Goal: Task Accomplishment & Management: Complete application form

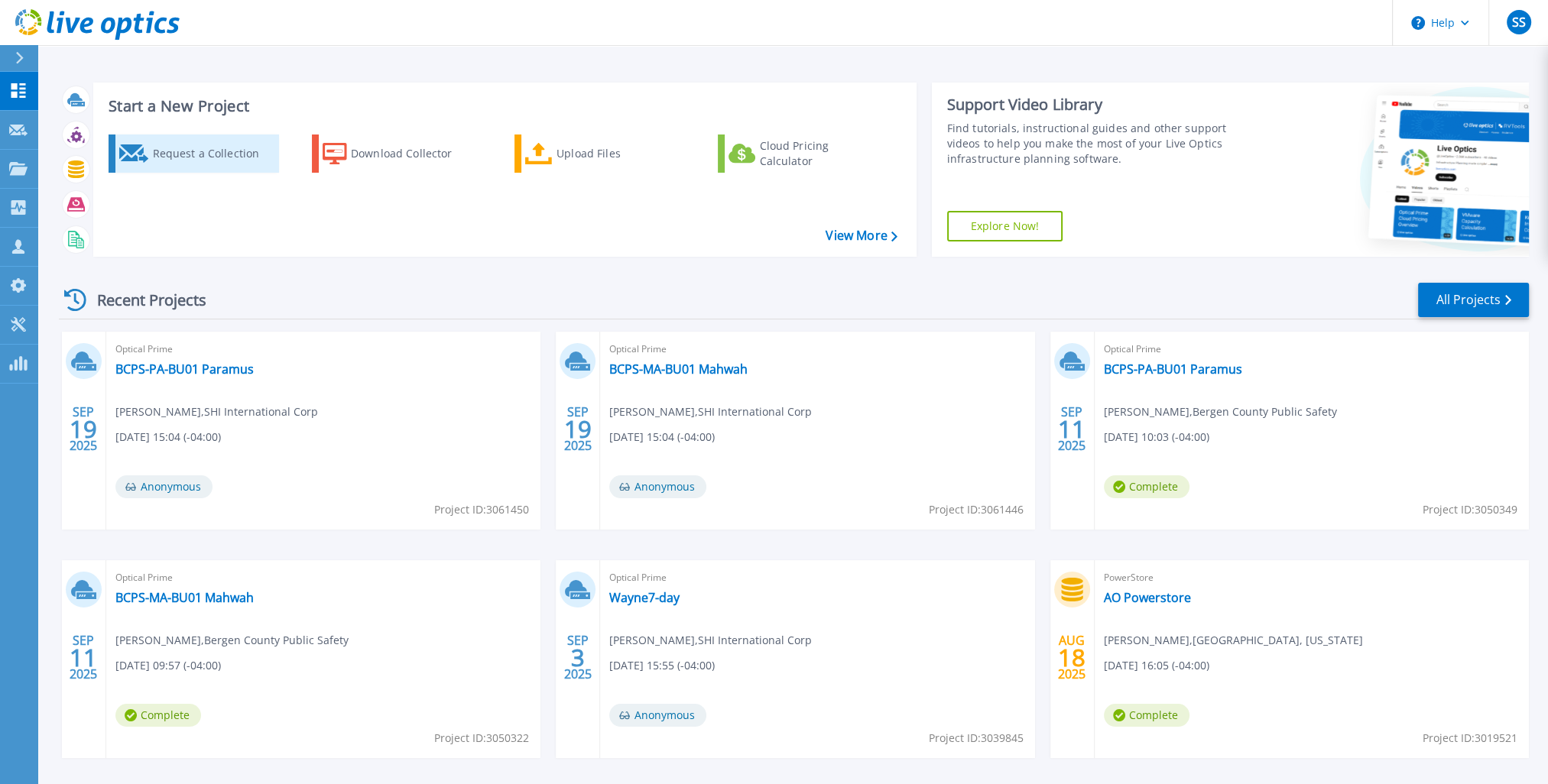
click at [186, 149] on div "Request a Collection" at bounding box center [213, 153] width 122 height 31
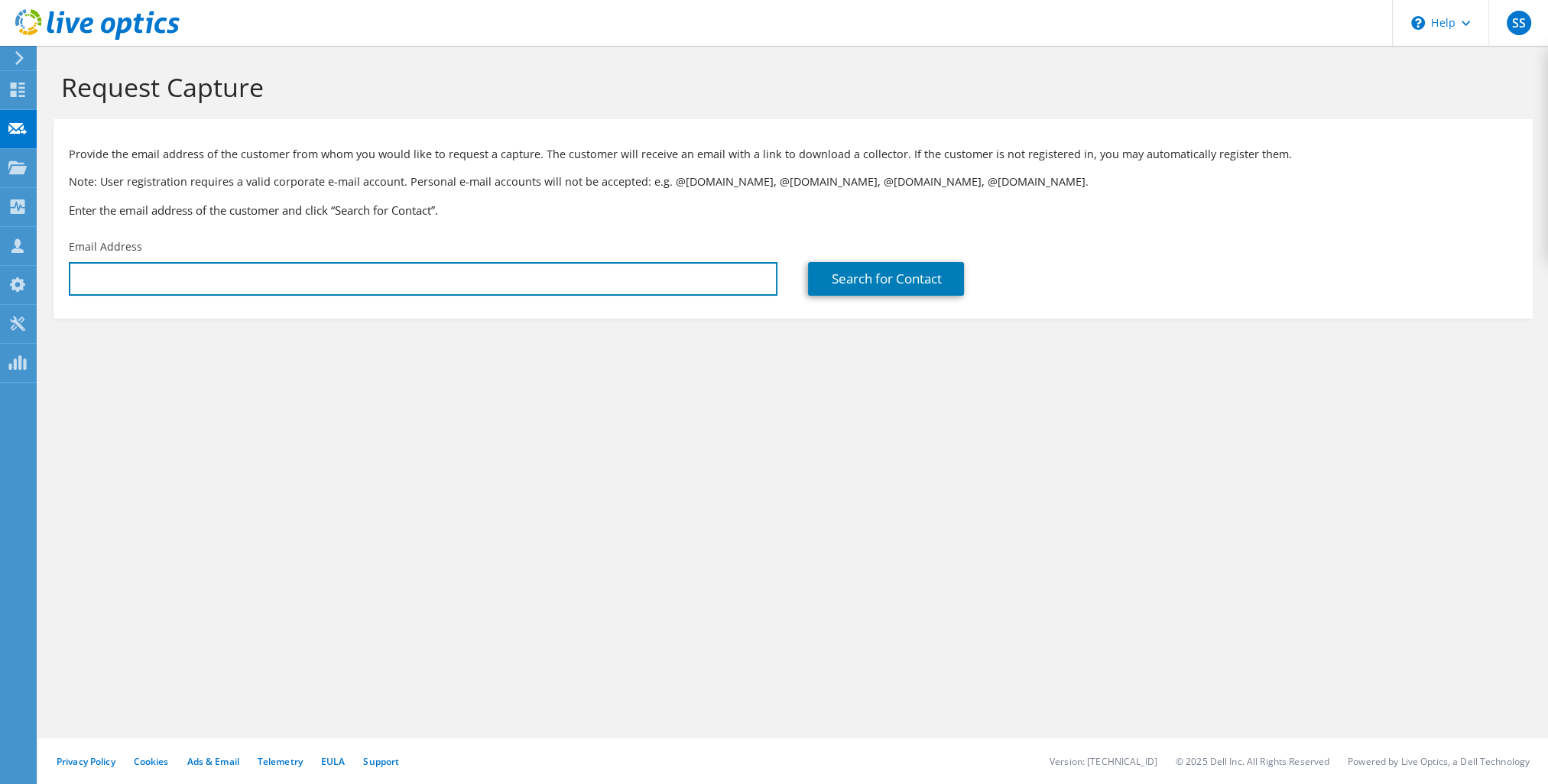
type input "[EMAIL_ADDRESS][DOMAIN_NAME]"
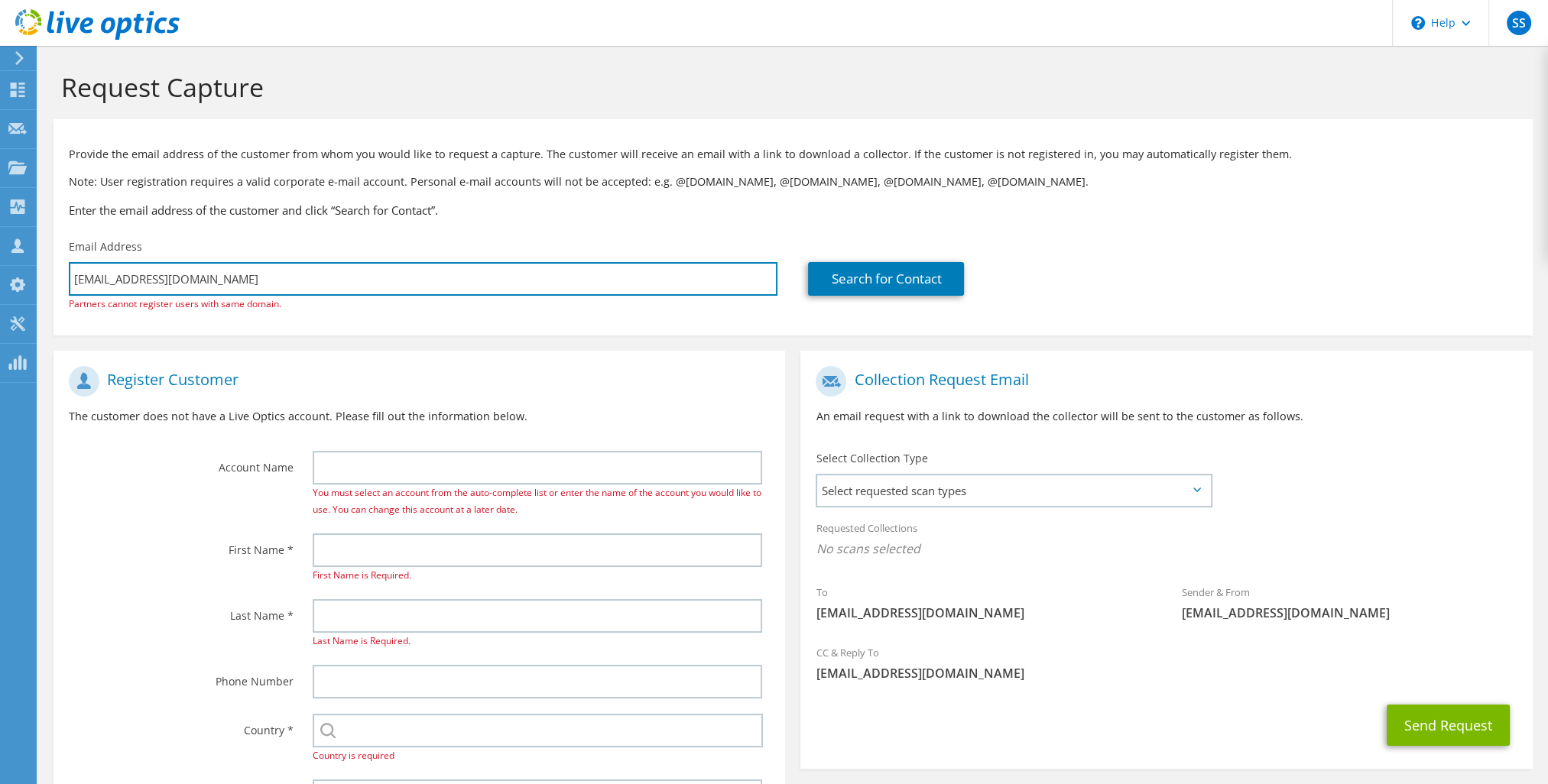
drag, startPoint x: 338, startPoint y: 283, endPoint x: 51, endPoint y: 264, distance: 287.6
click at [51, 264] on section "Request Capture Provide the email address of the customer from whom you would l…" at bounding box center [793, 483] width 1510 height 874
paste input "Ayman Nosseir <Ayman.Nosseir@mid-boss.com>"
type input "Ayman Nosseir <Ayman.Nosseir@mid-boss.com>"
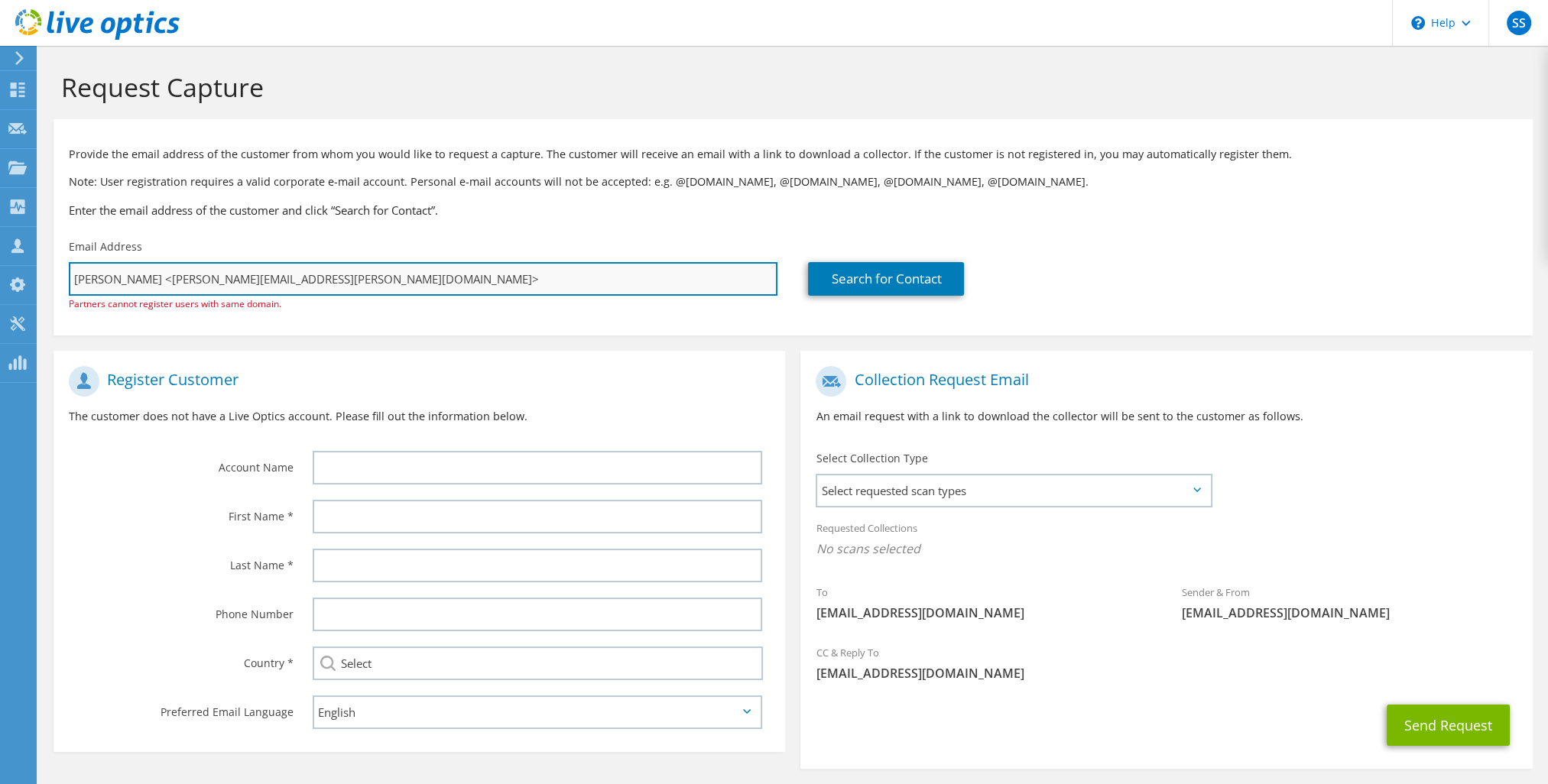
type input "Select"
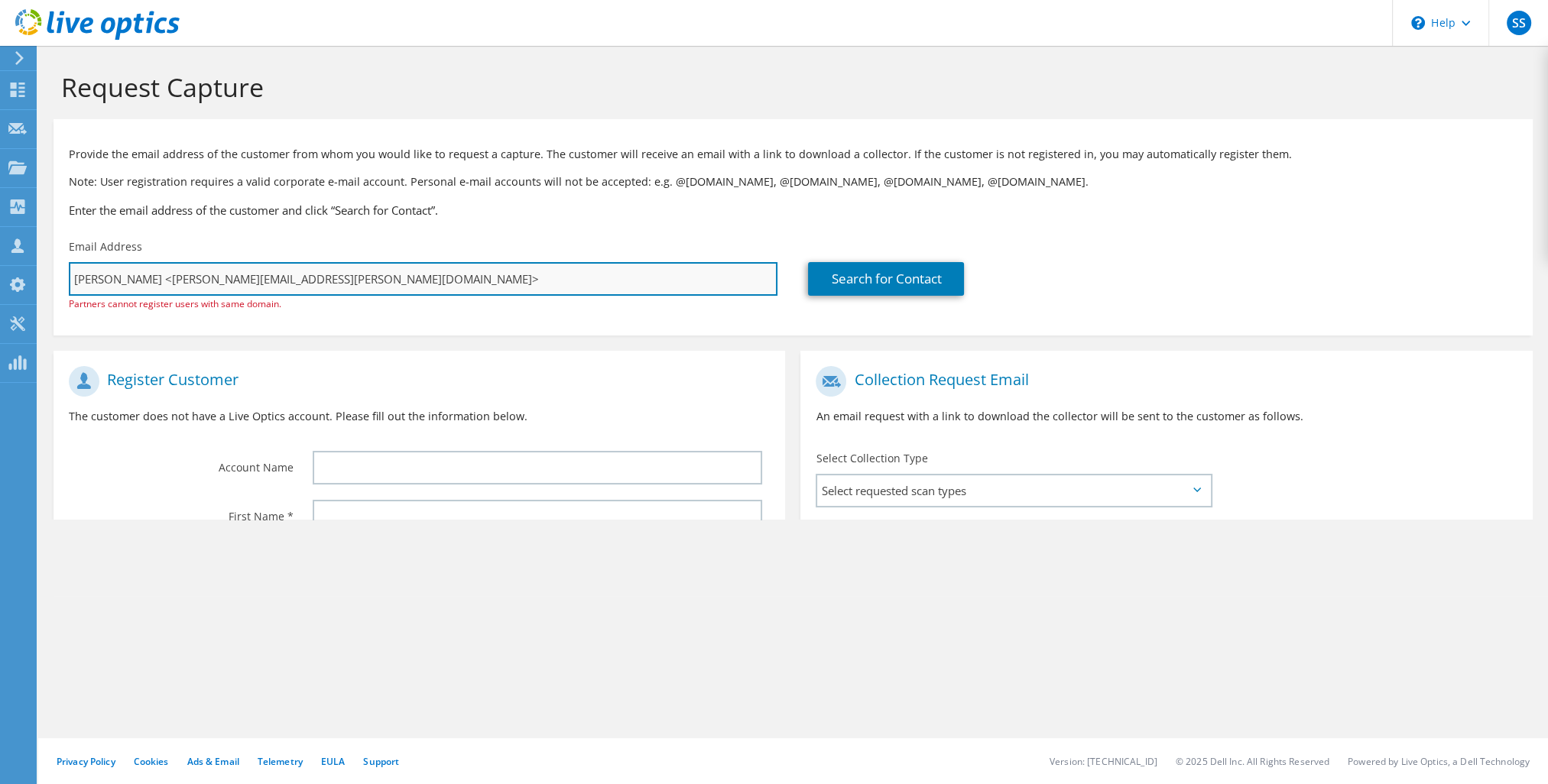
type input "[EMAIL_ADDRESS][DOMAIN_NAME]"
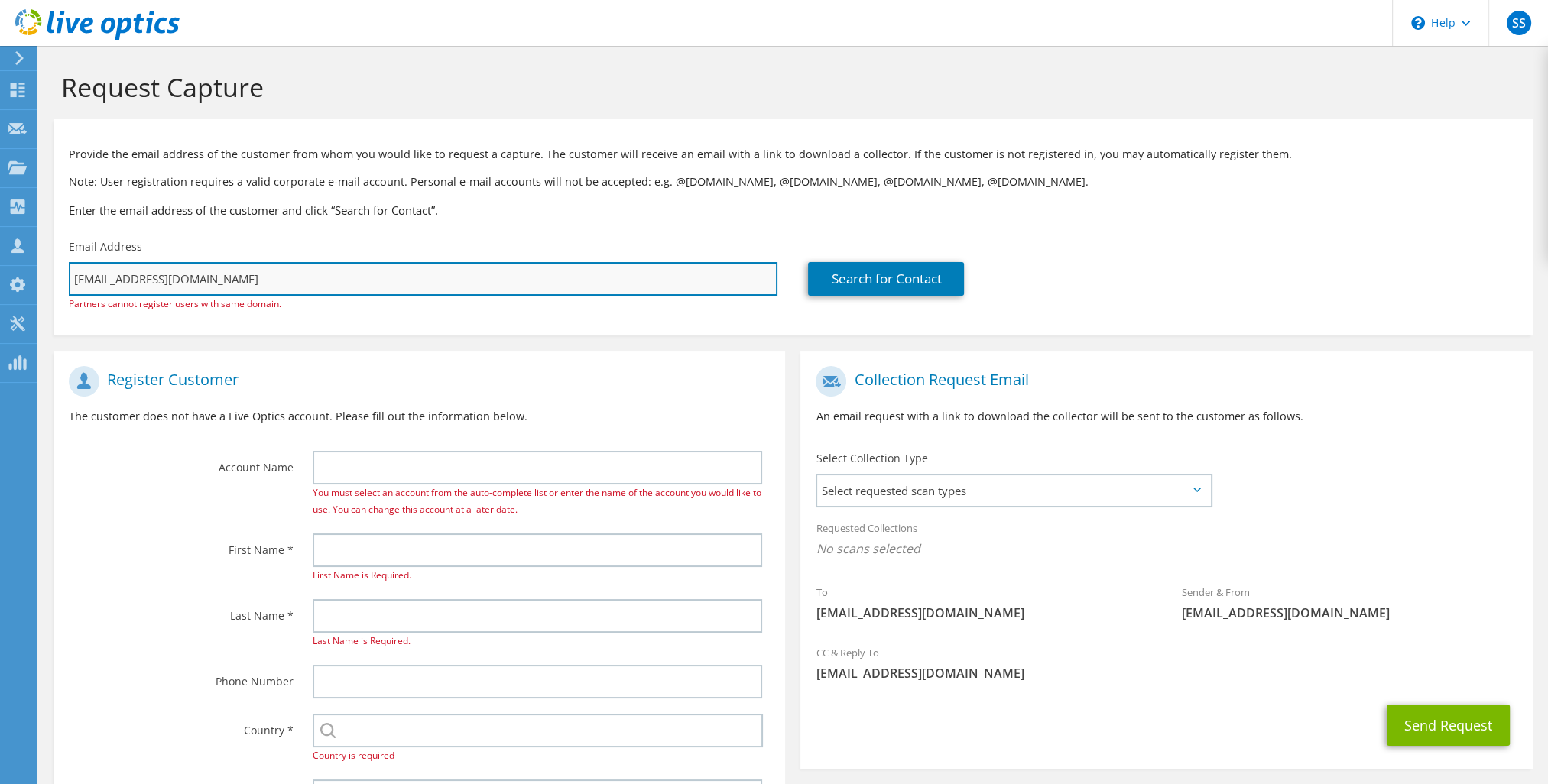
click at [209, 286] on input "[EMAIL_ADDRESS][DOMAIN_NAME]" at bounding box center [423, 279] width 708 height 34
type input "[EMAIL_ADDRESS][DOMAIN_NAME]"
type input "Select"
type input "stew_smith@shi.c"
type input "Select"
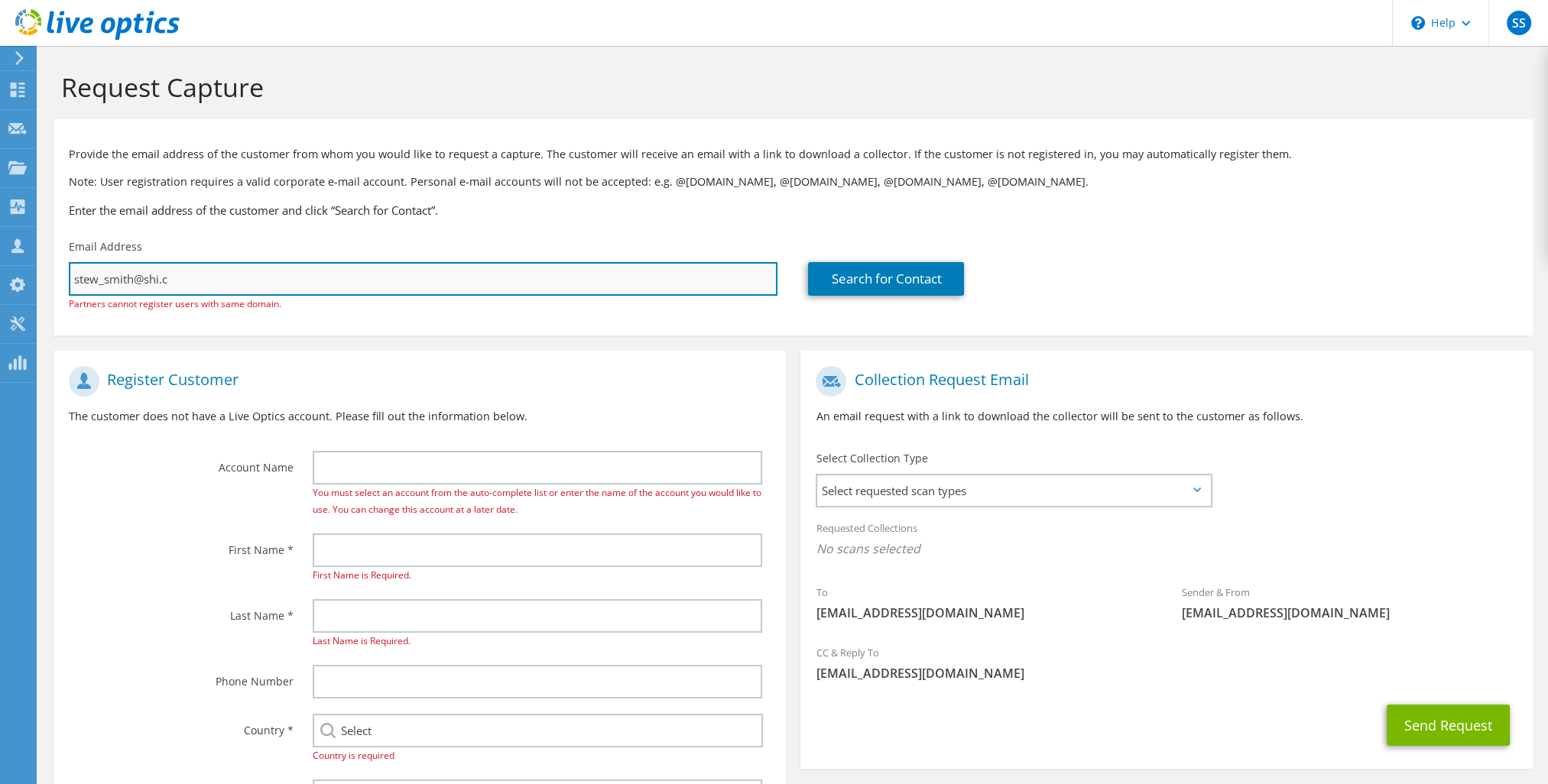
type input "stew_smith@shi."
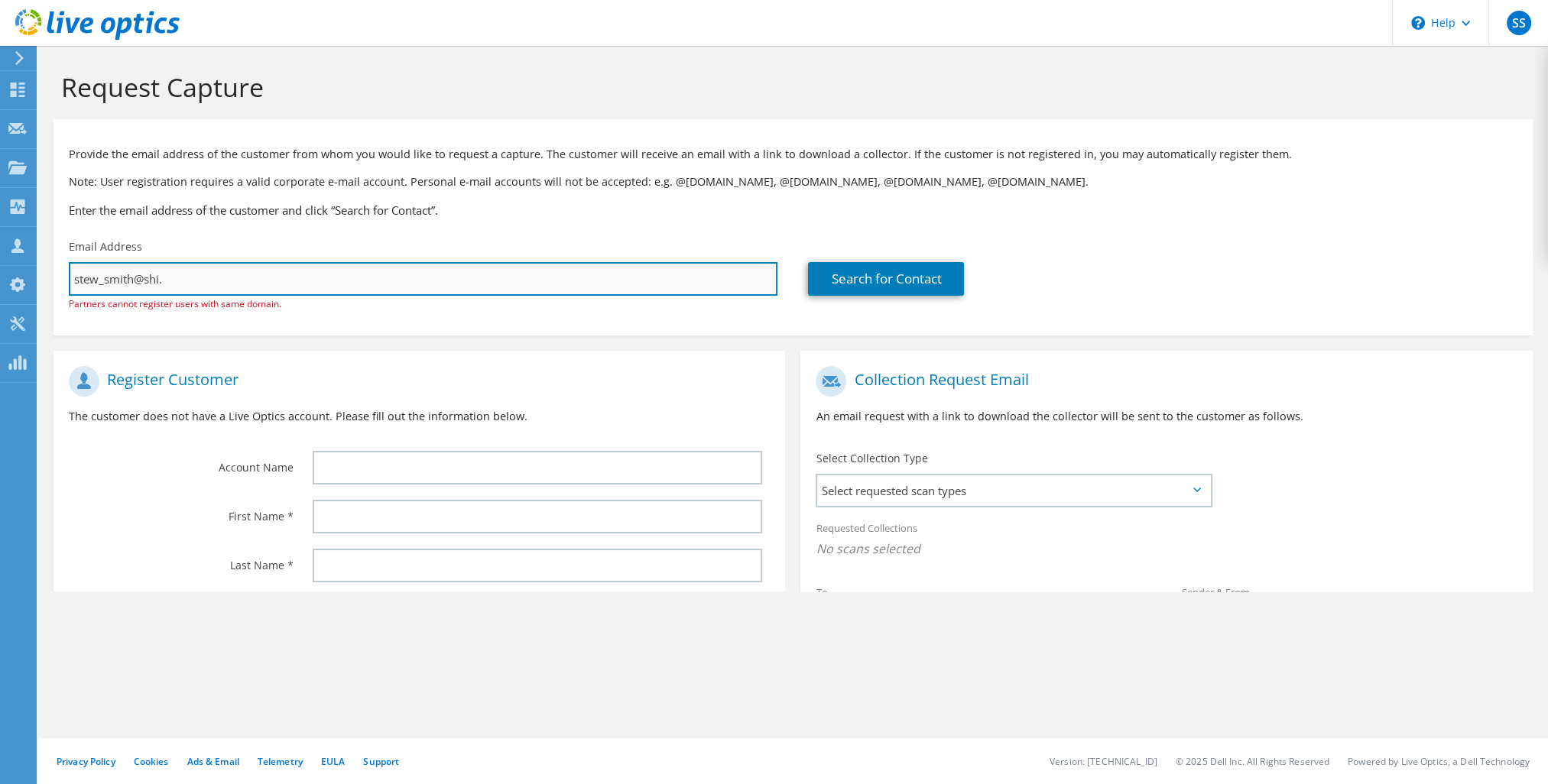
type input "Select"
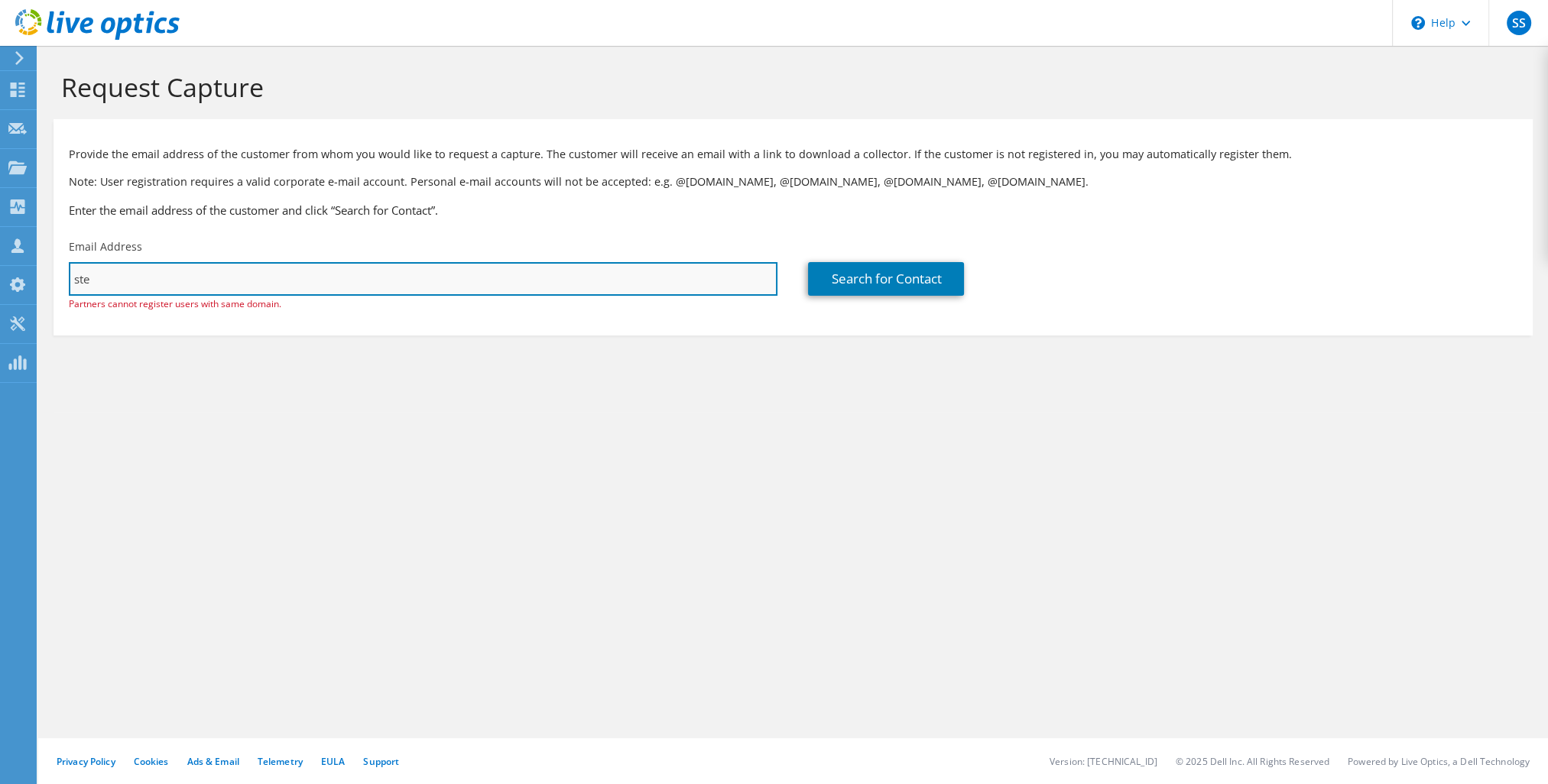
type input "st"
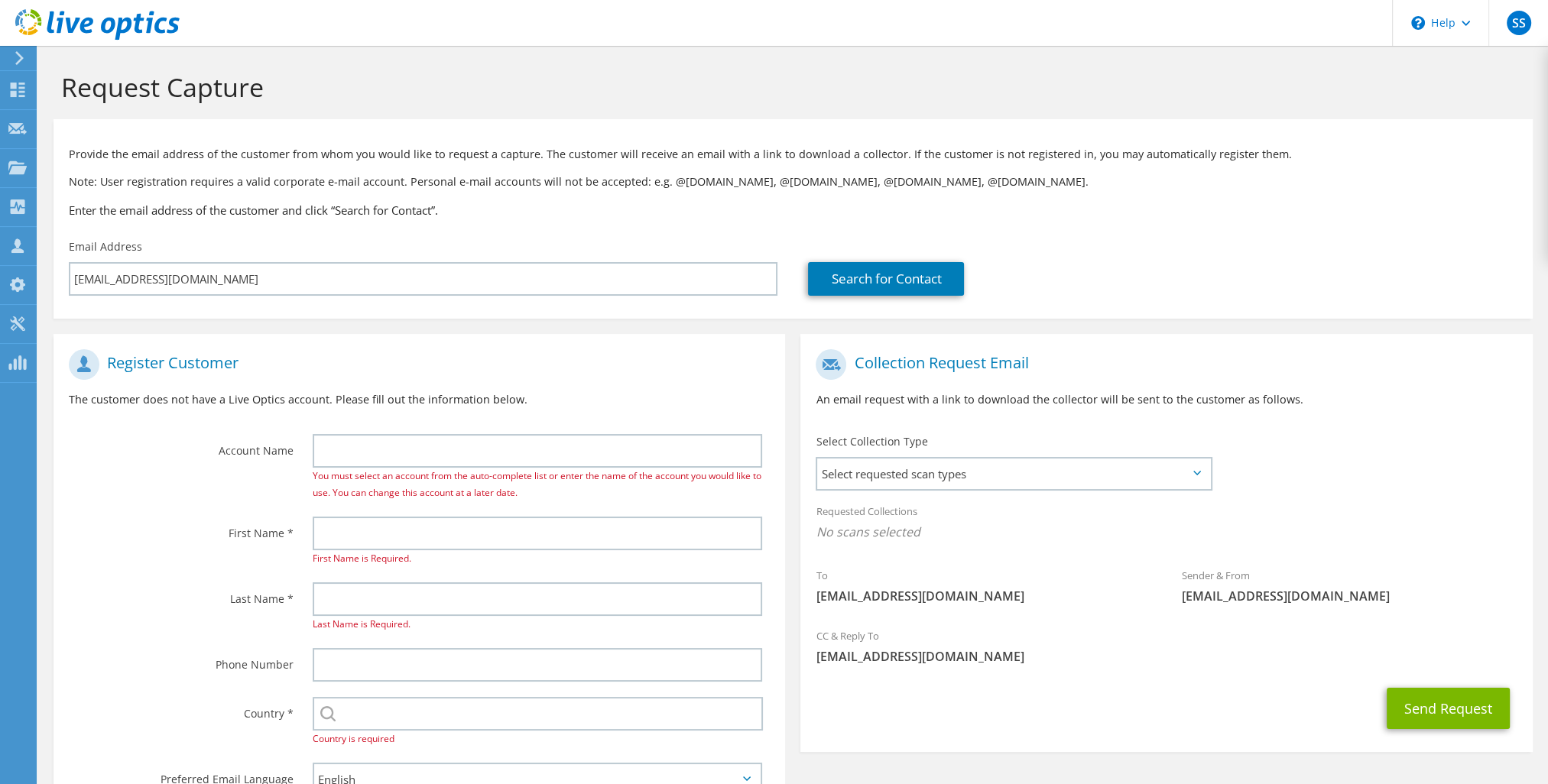
click at [69, 262] on div at bounding box center [69, 262] width 0 height 0
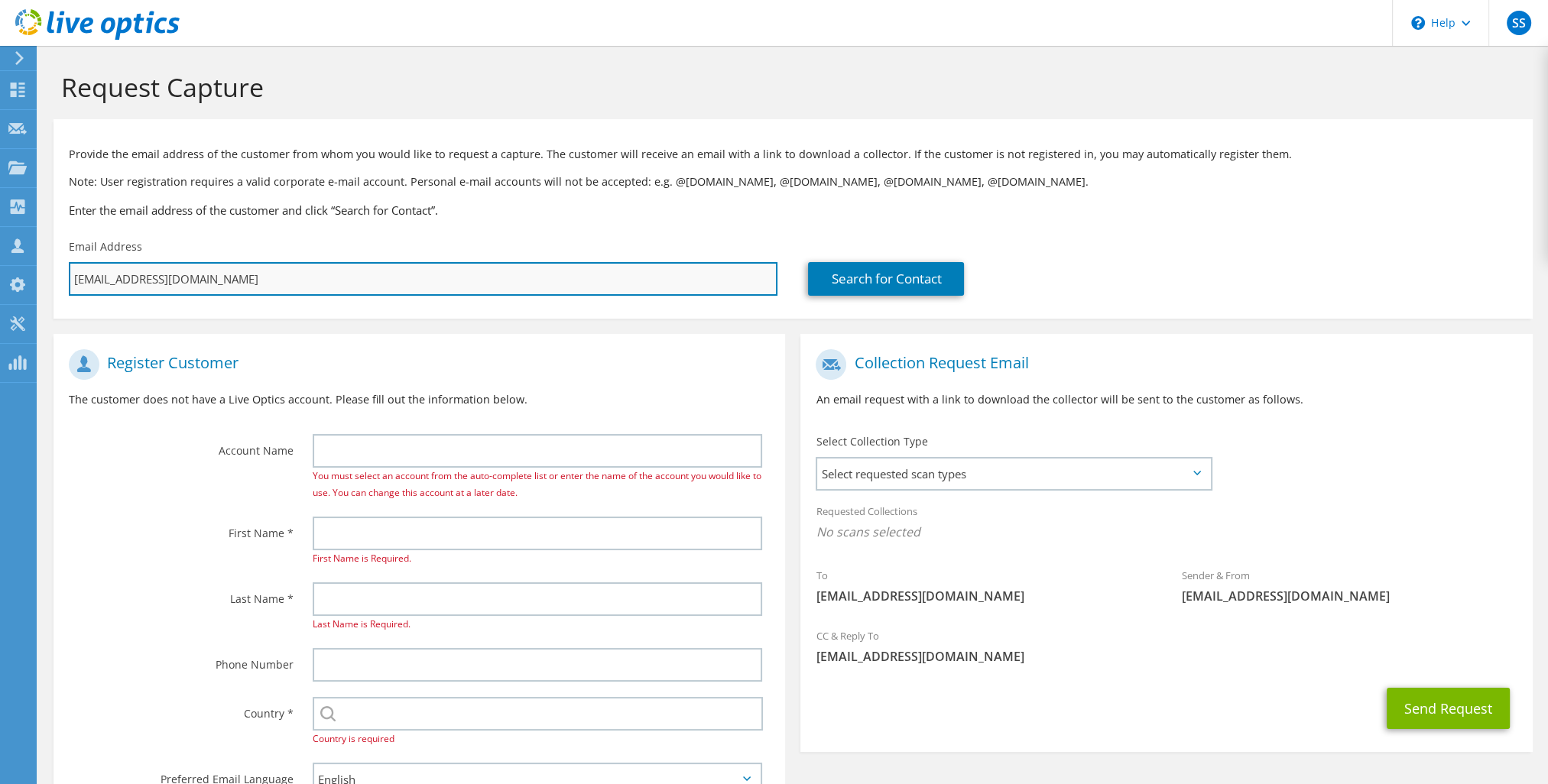
click at [355, 272] on input "stew_smith@shi.co" at bounding box center [423, 279] width 708 height 34
type input "stew_smi"
type input "Select"
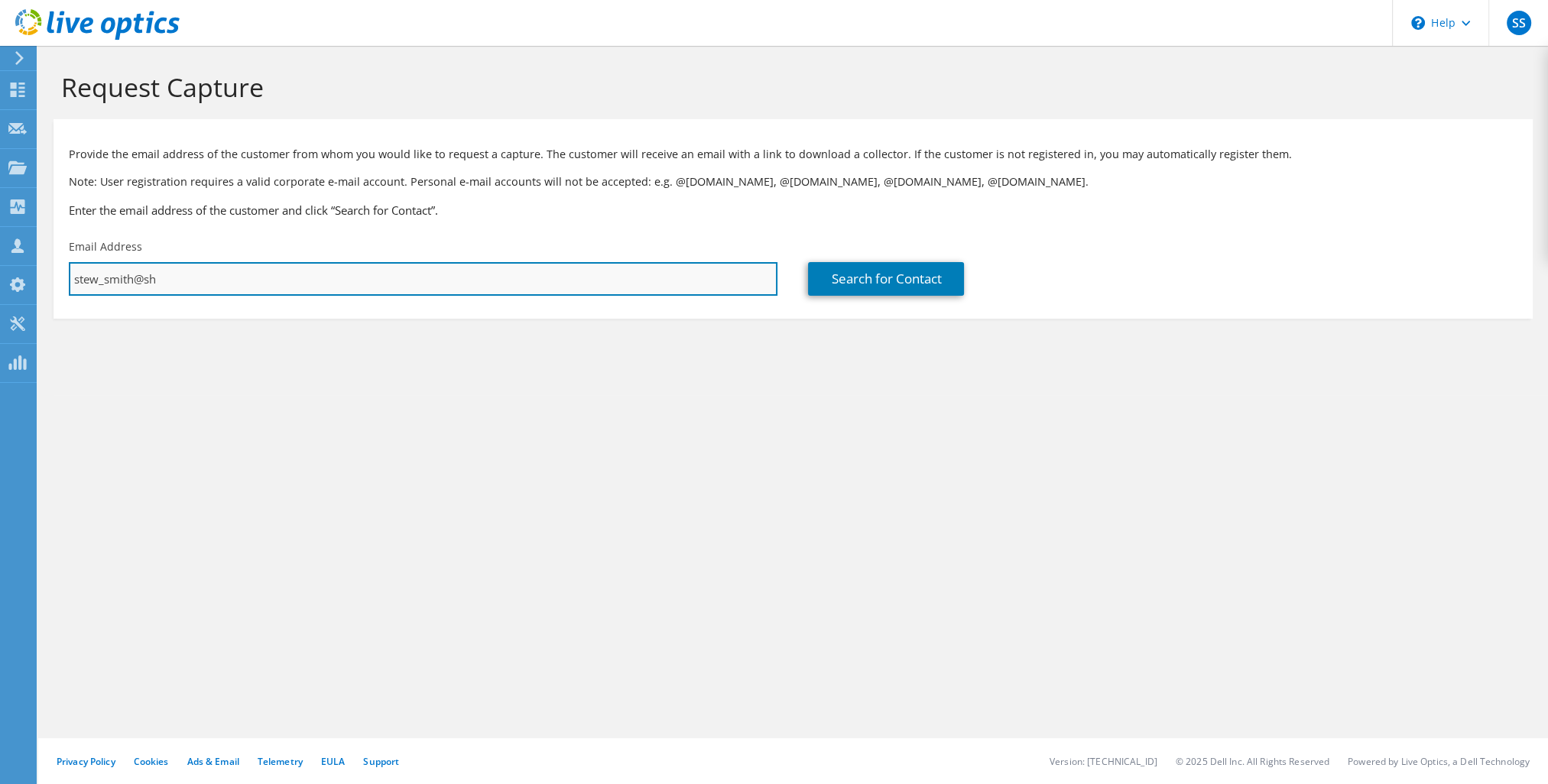
type input "stew_smith@s"
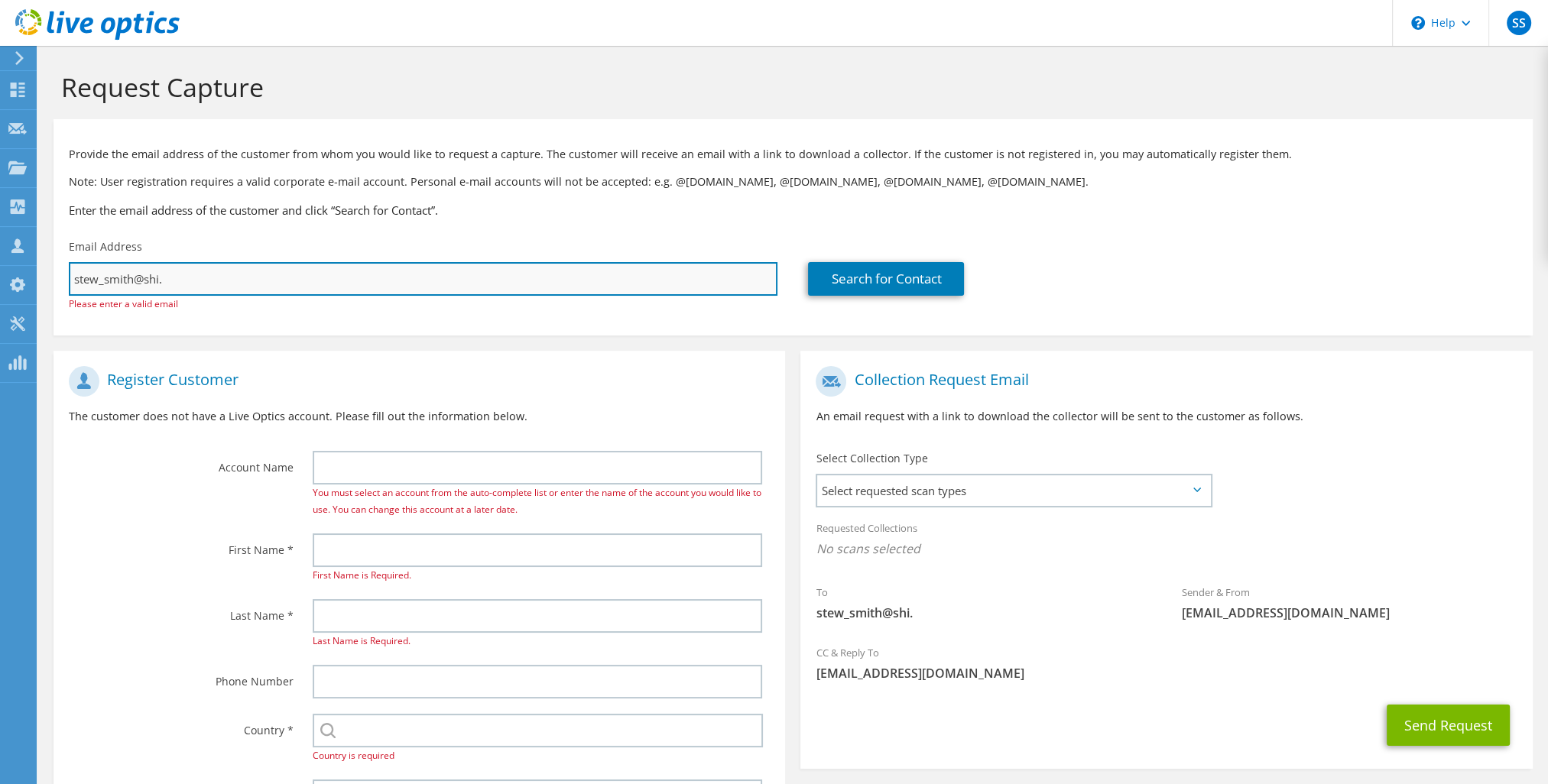
click at [149, 274] on input "stew_smith@shi." at bounding box center [423, 279] width 708 height 34
drag, startPoint x: 195, startPoint y: 276, endPoint x: -12, endPoint y: 274, distance: 207.0
click at [0, 274] on html "SS Channel Partner Stew Smith stew_smith@shi.com SHI International Corp My Prof…" at bounding box center [774, 392] width 1548 height 784
paste input "ayman.nosseir@mid-boss.com"
type input "ayman.nosseir@mid-boss.com"
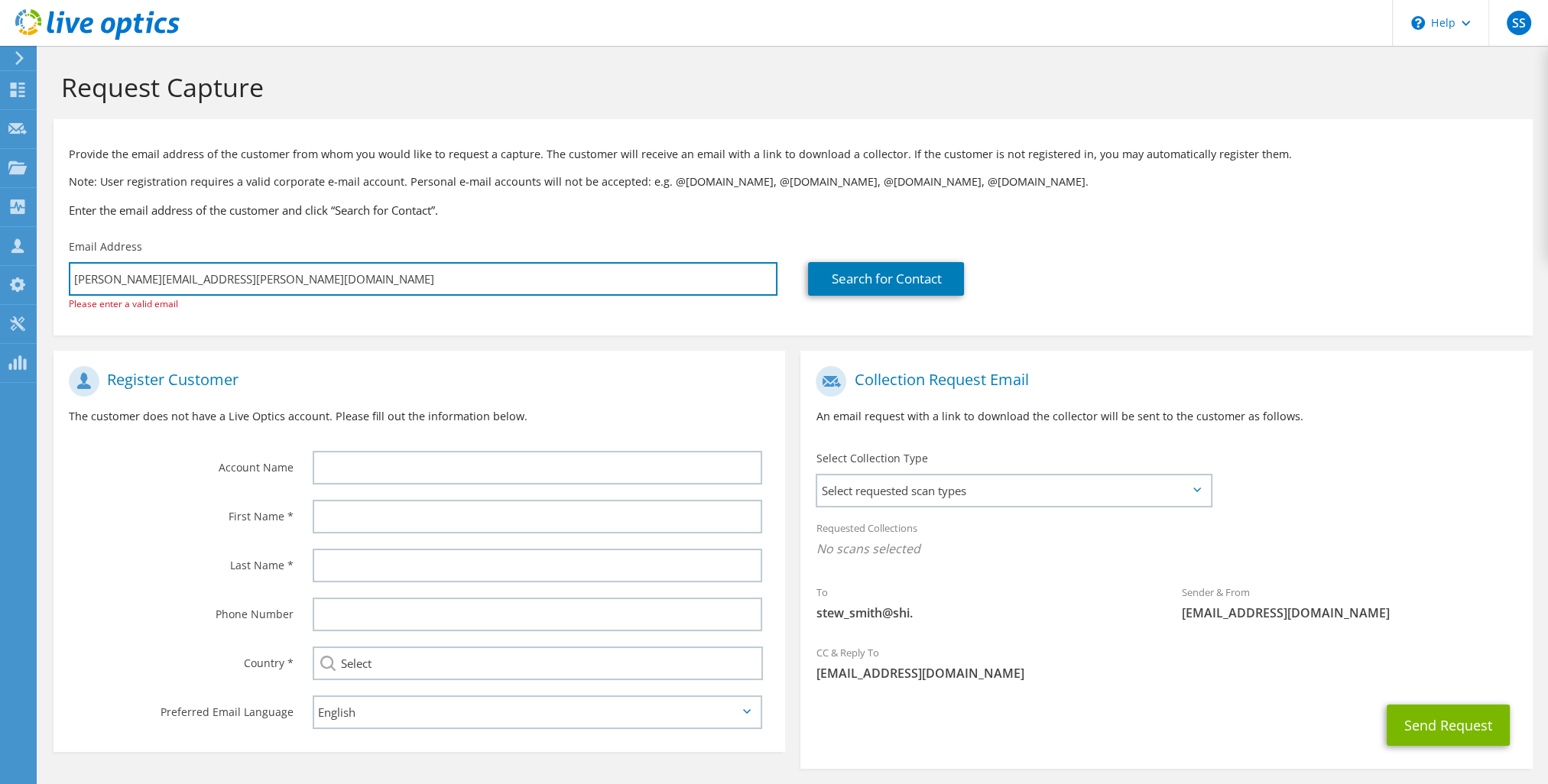
type input "Select"
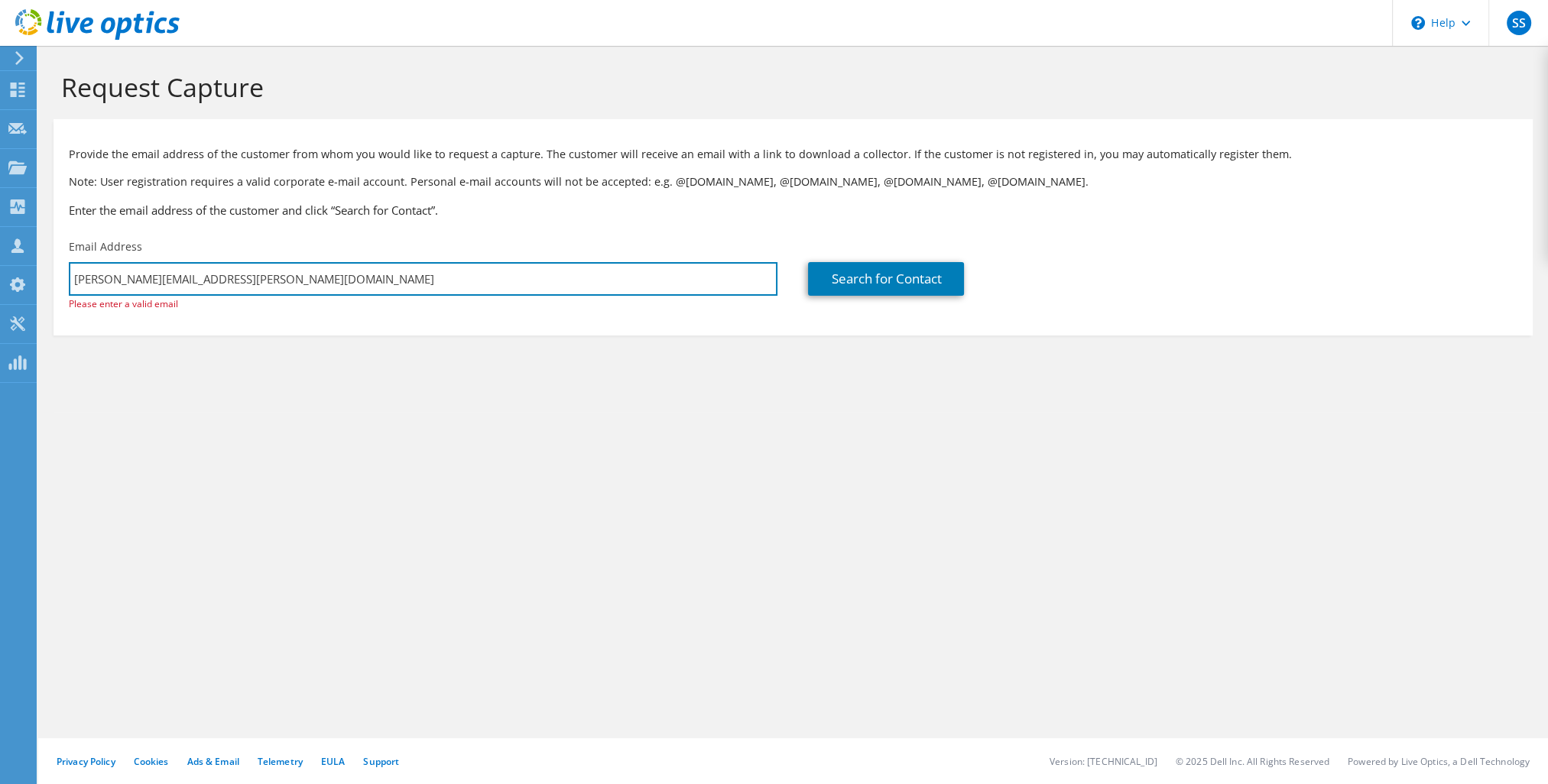
type input "ayman.nosseir@mid-boss.com"
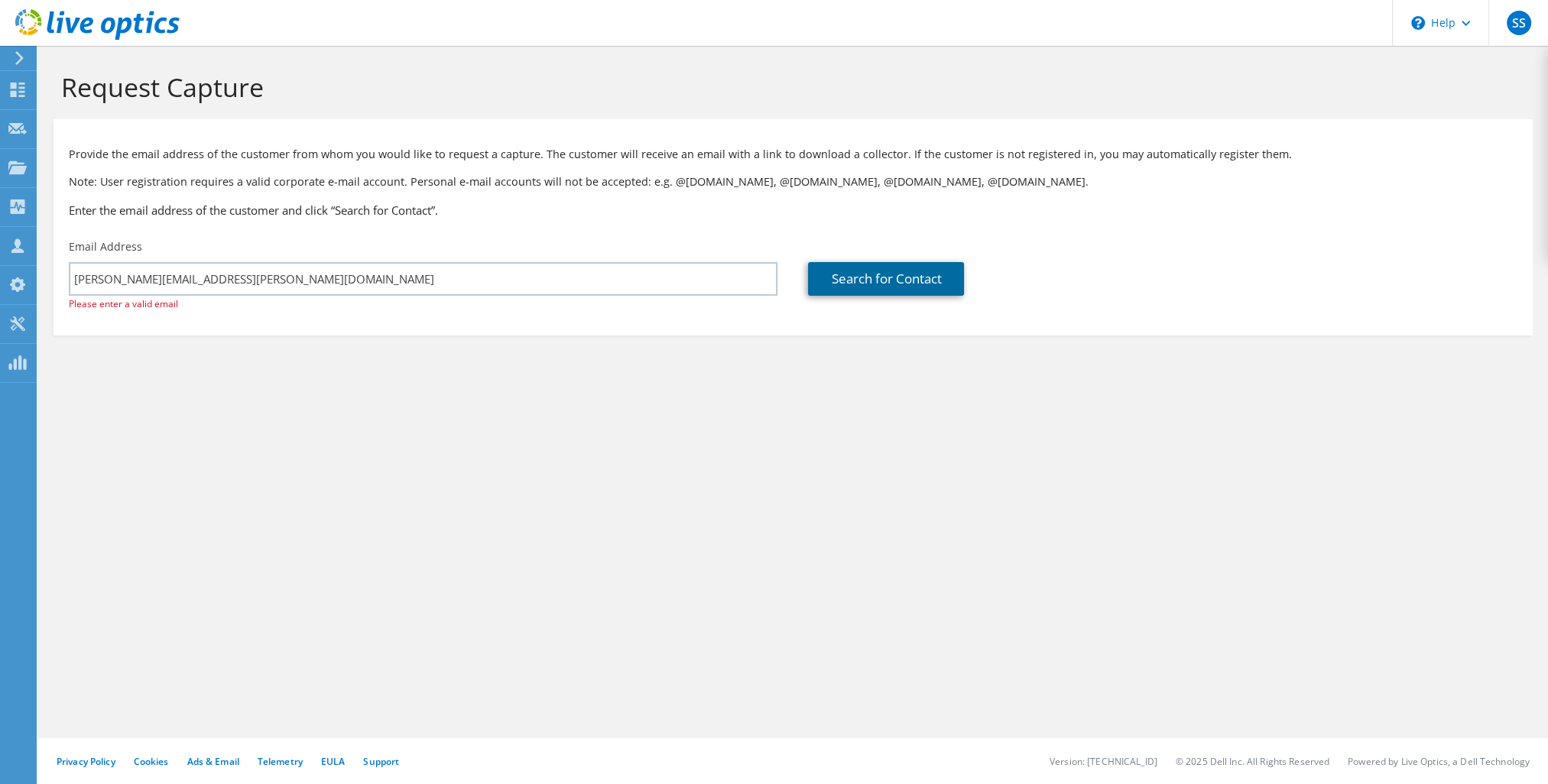
click at [896, 293] on link "Search for Contact" at bounding box center [886, 279] width 156 height 34
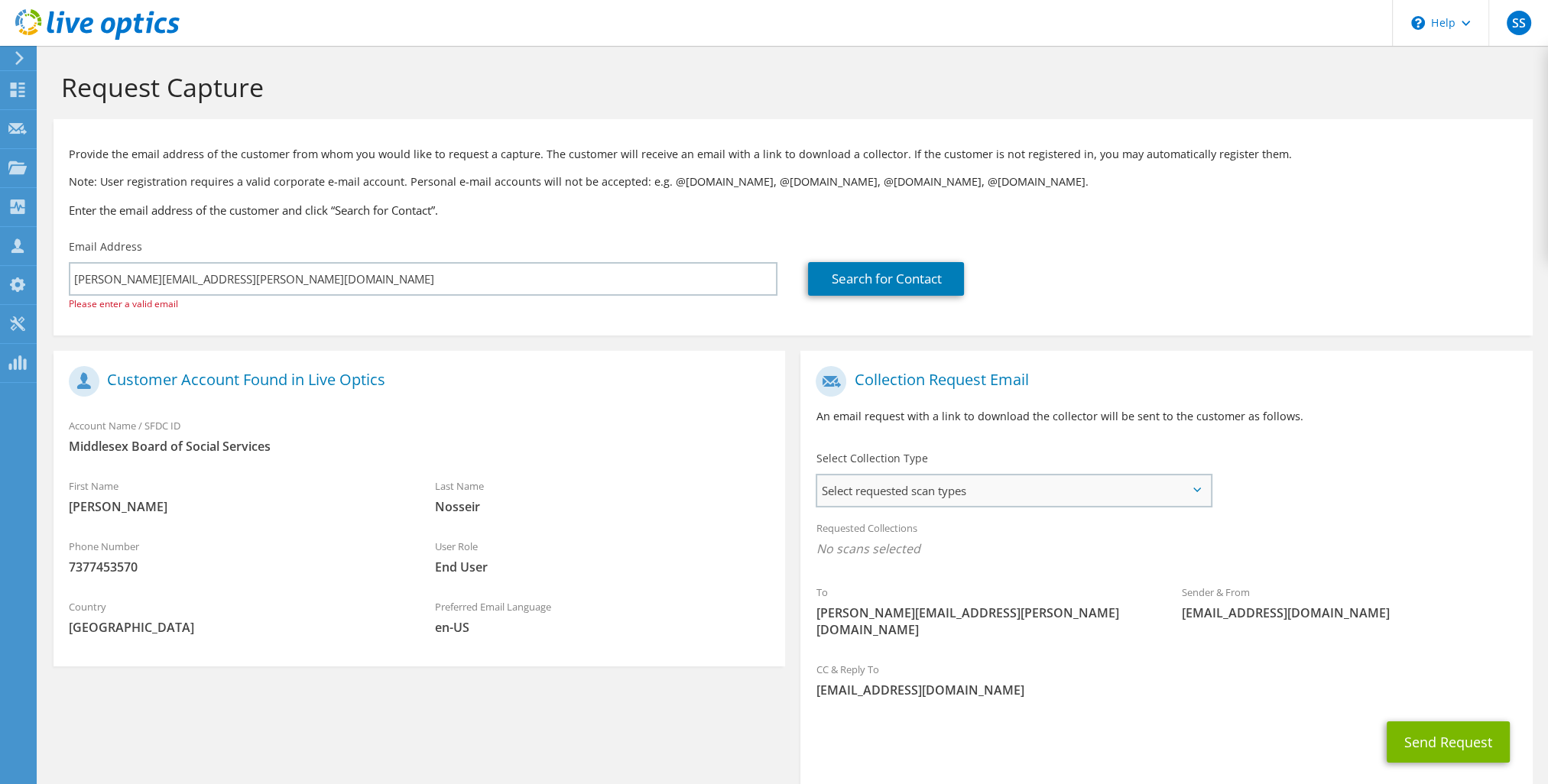
click at [1191, 489] on span "Select requested scan types" at bounding box center [1013, 490] width 392 height 31
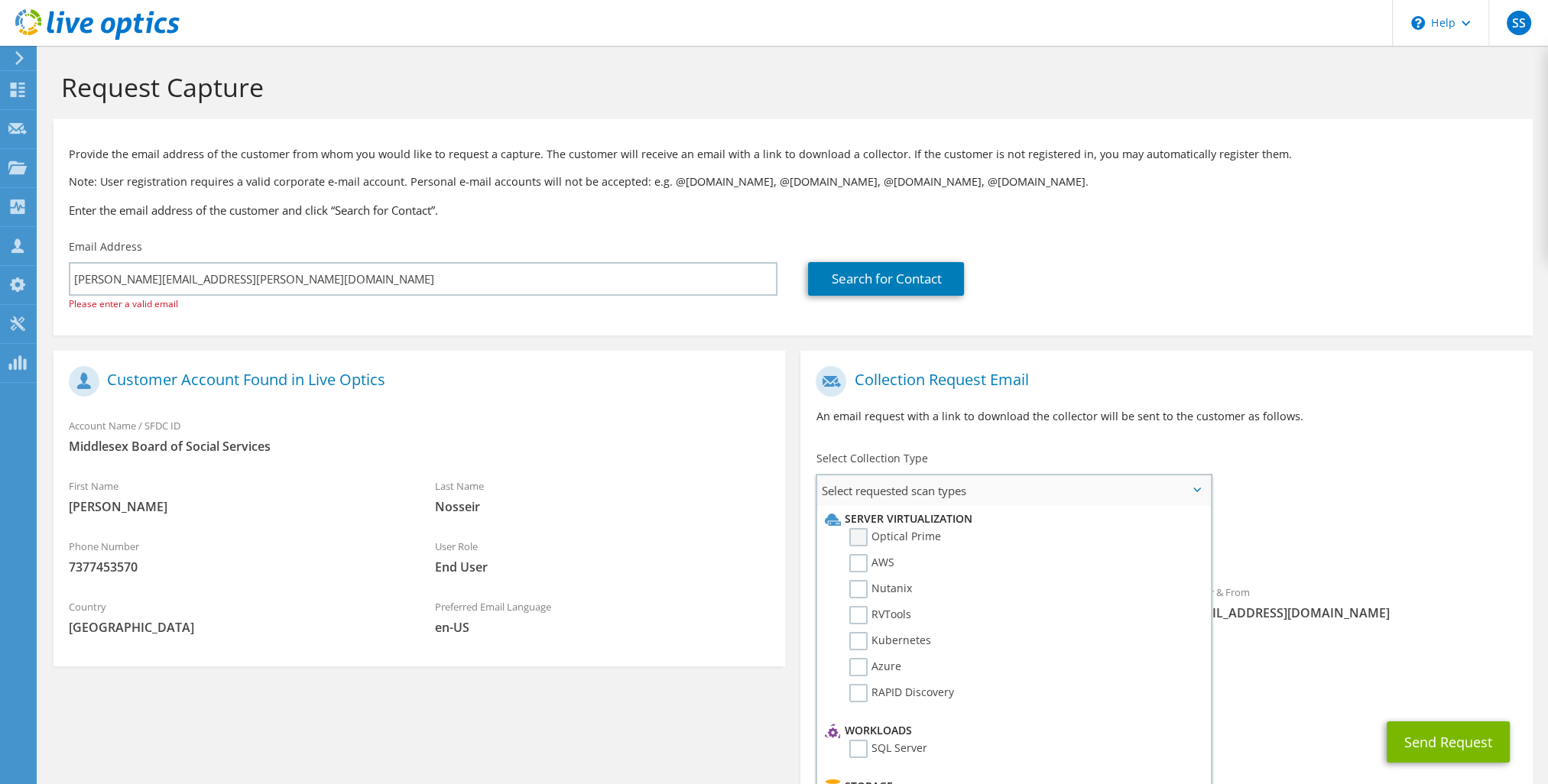
click at [924, 536] on label "Optical Prime" at bounding box center [895, 537] width 92 height 18
click at [0, 0] on input "Optical Prime" at bounding box center [0, 0] width 0 height 0
click at [1139, 377] on h1 "Collection Request Email" at bounding box center [1162, 381] width 694 height 31
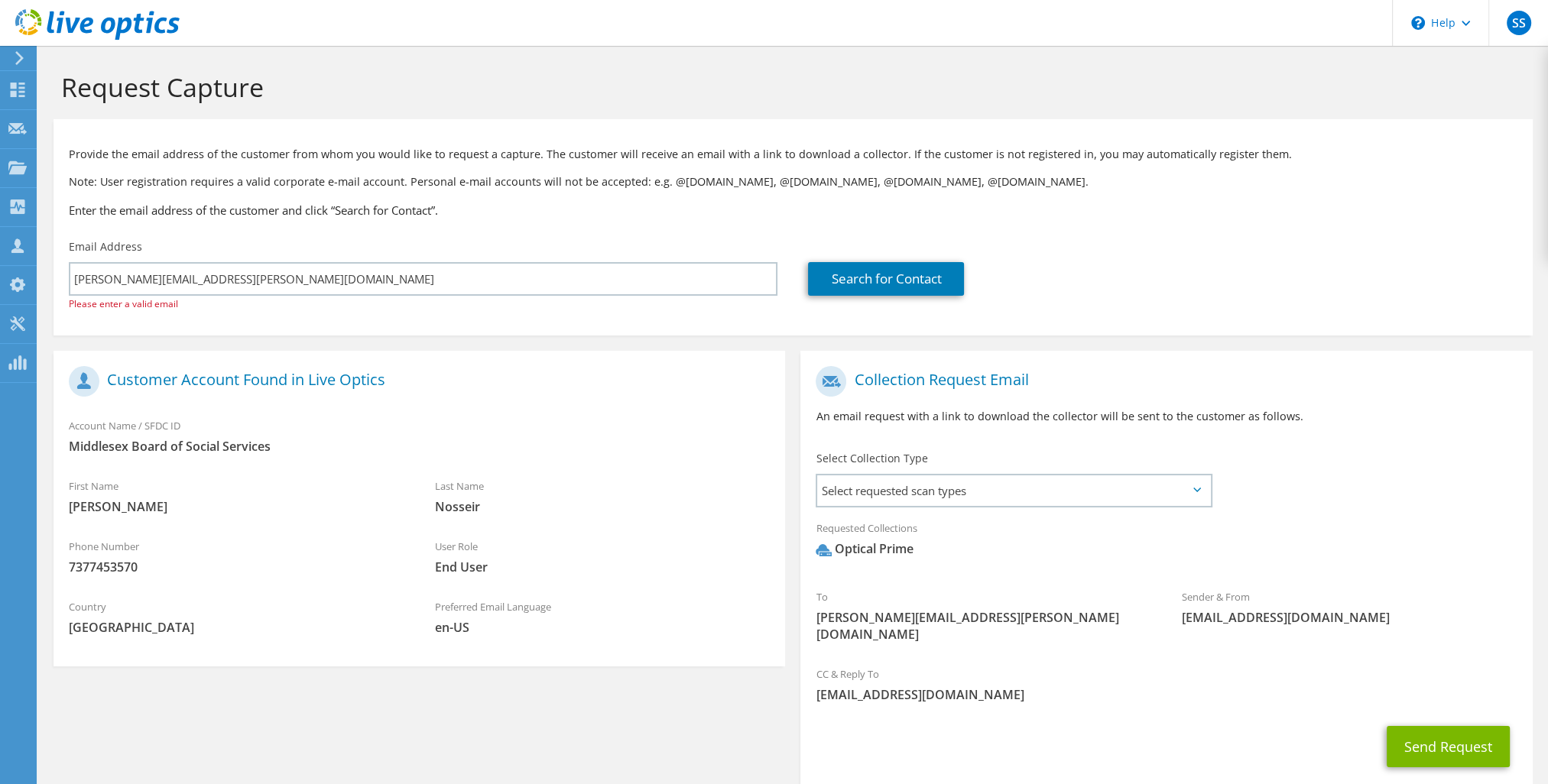
scroll to position [73, 0]
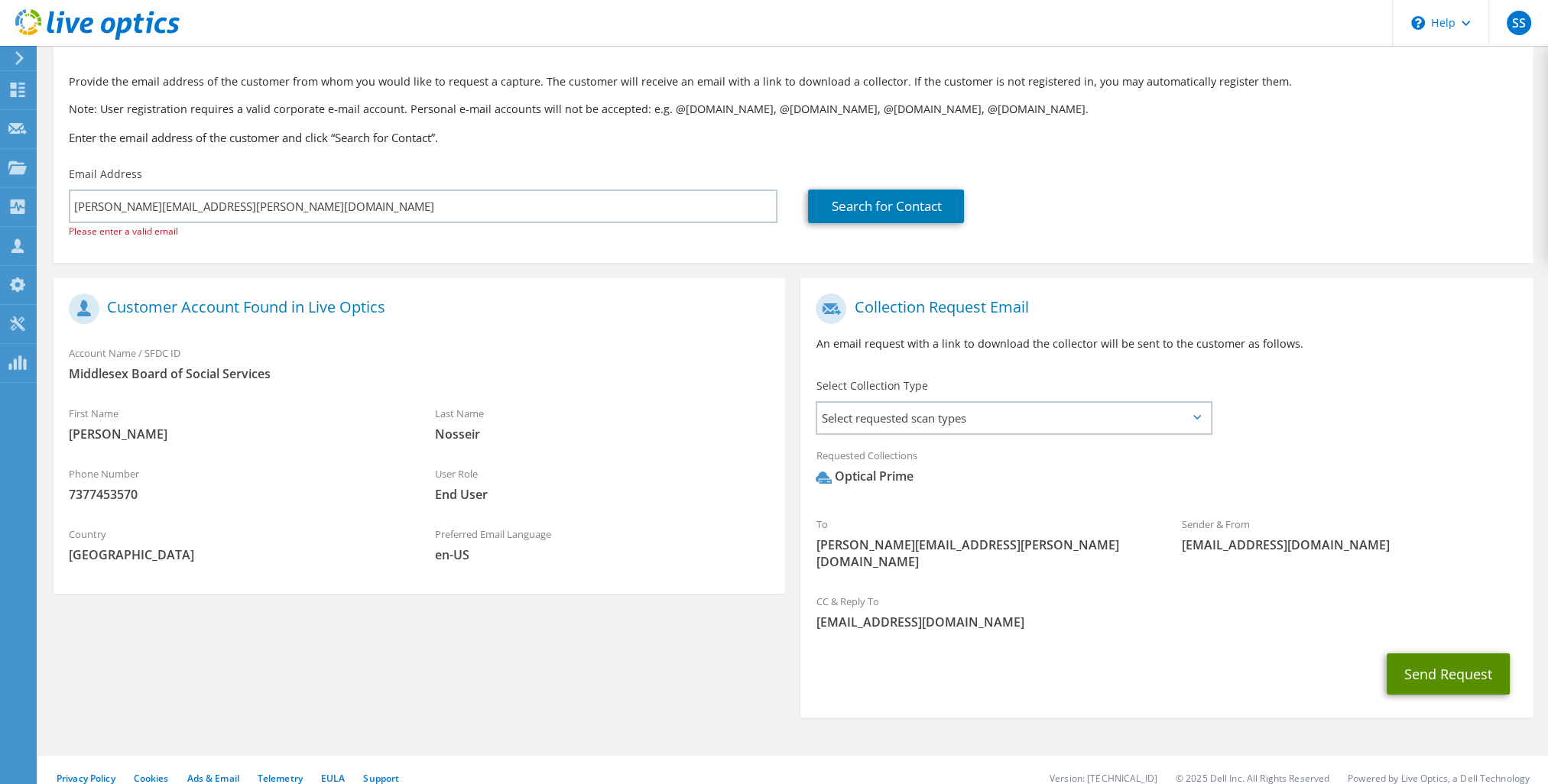
click at [1427, 654] on button "Send Request" at bounding box center [1448, 674] width 123 height 41
